Goal: Navigation & Orientation: Go to known website

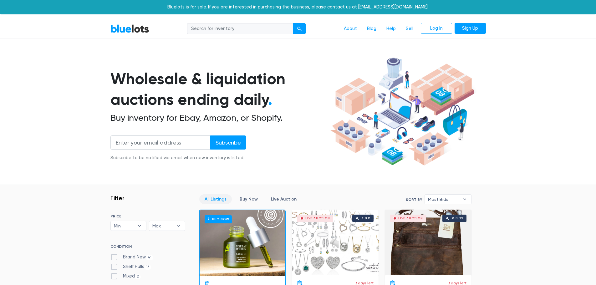
click at [129, 31] on link "BlueLots" at bounding box center [129, 28] width 39 height 9
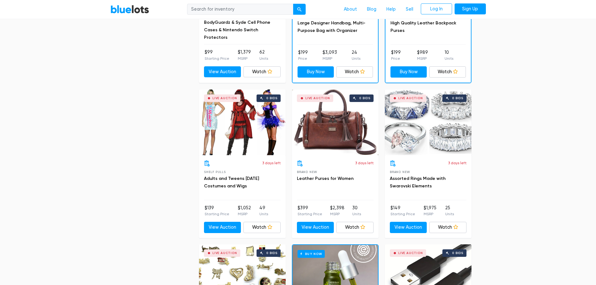
scroll to position [142, 0]
